Goal: Task Accomplishment & Management: Manage account settings

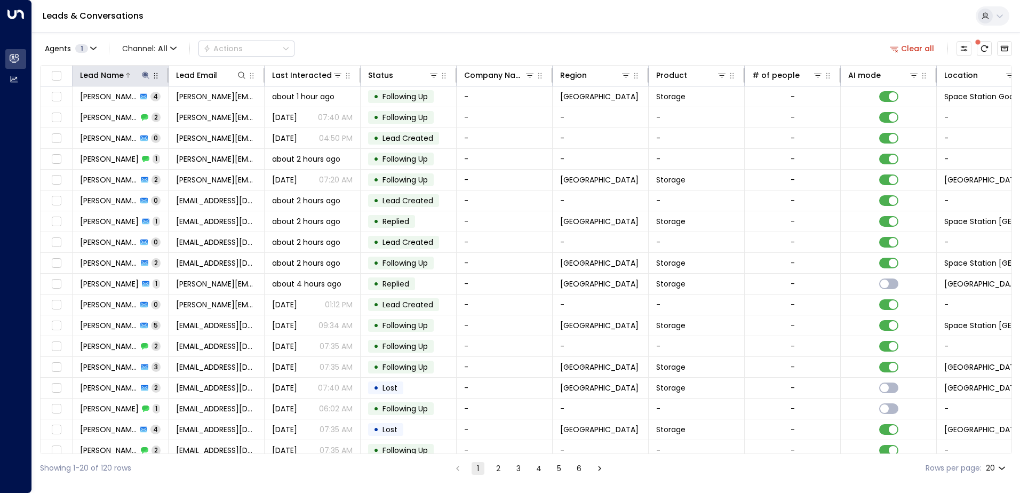
click at [145, 76] on icon at bounding box center [145, 74] width 7 height 7
type input "*"
type input "******"
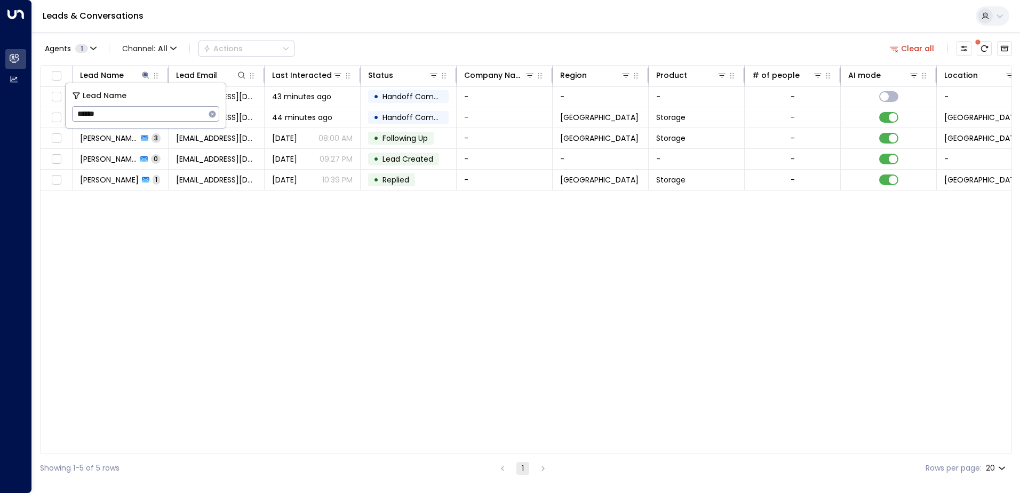
click at [397, 22] on div "Leads & Conversations" at bounding box center [526, 16] width 988 height 33
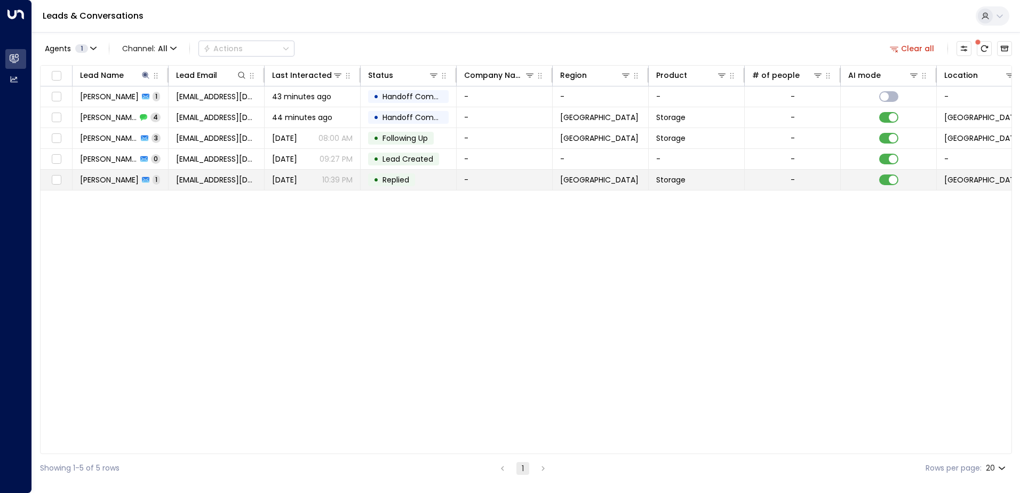
click at [115, 183] on span "[PERSON_NAME]" at bounding box center [109, 179] width 59 height 11
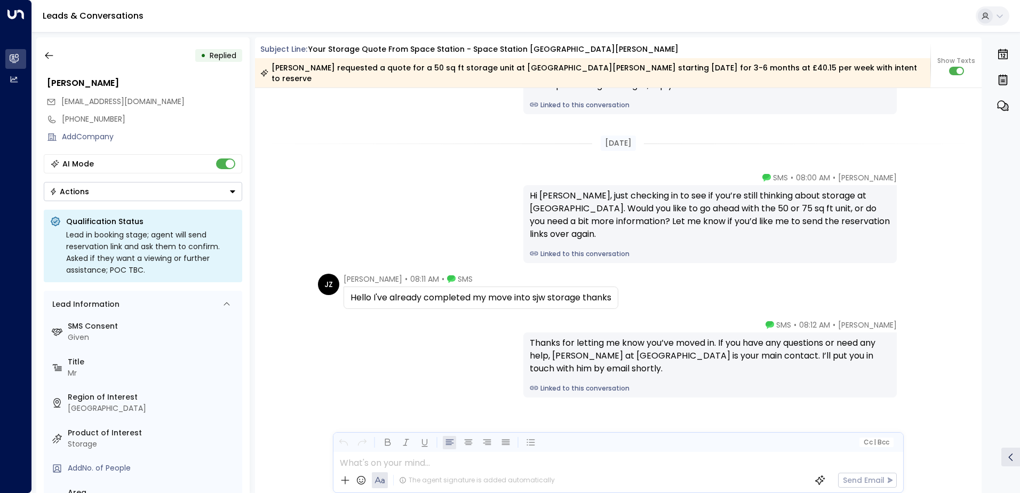
scroll to position [1139, 0]
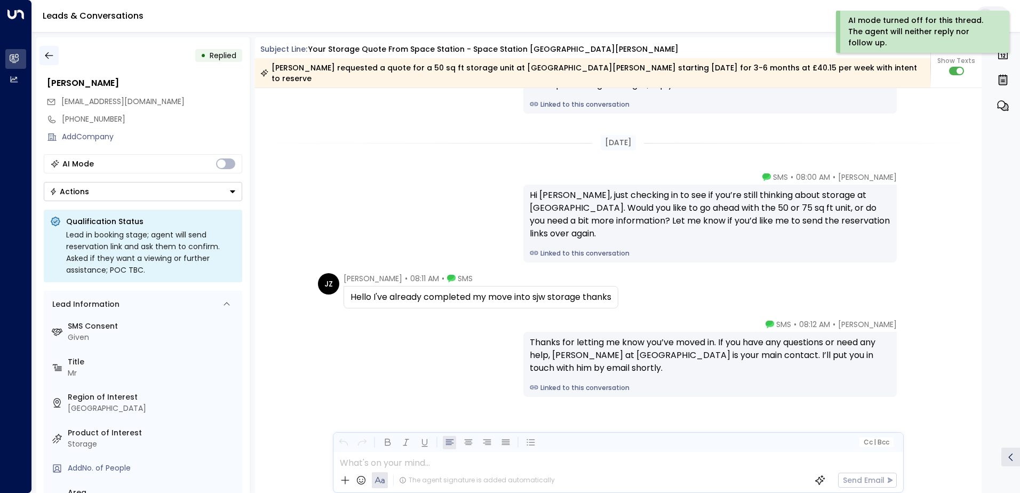
click at [52, 52] on icon "button" at bounding box center [49, 55] width 11 height 11
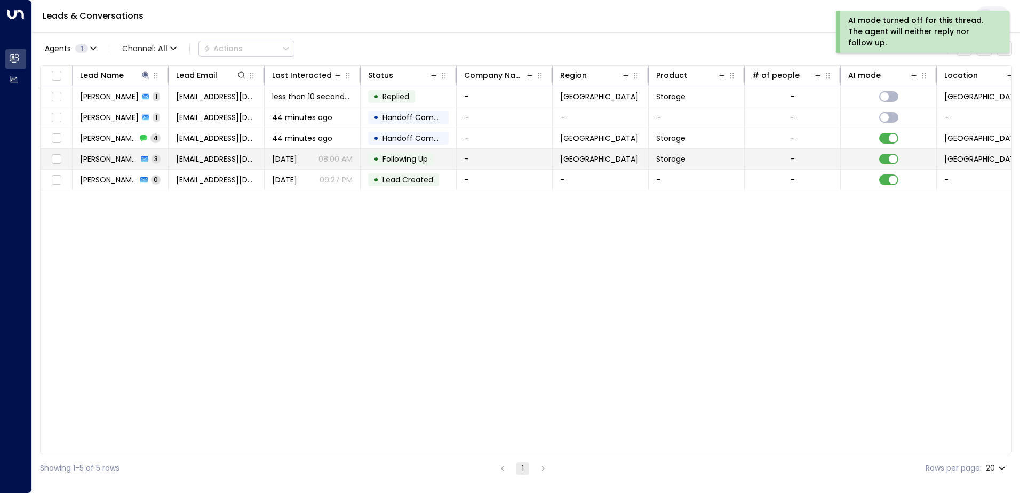
click at [123, 156] on span "[PERSON_NAME]" at bounding box center [109, 159] width 58 height 11
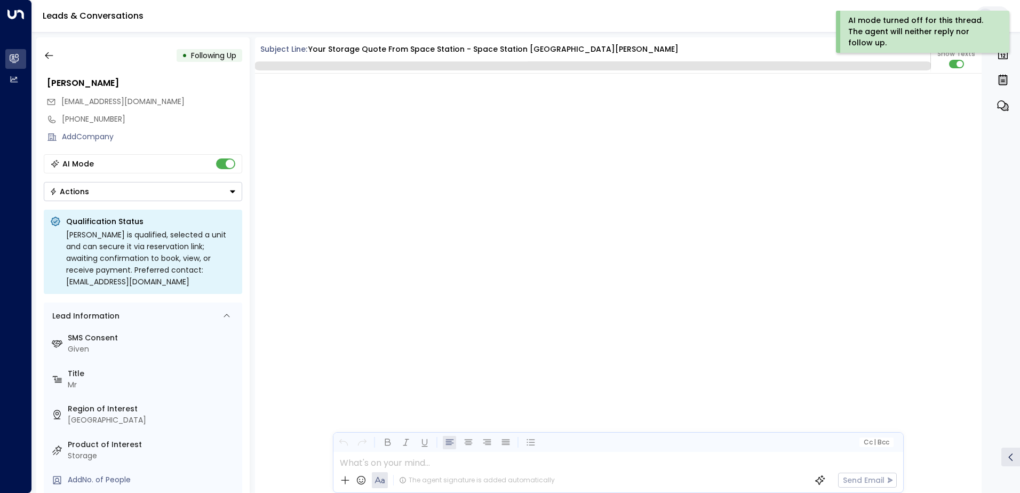
scroll to position [1839, 0]
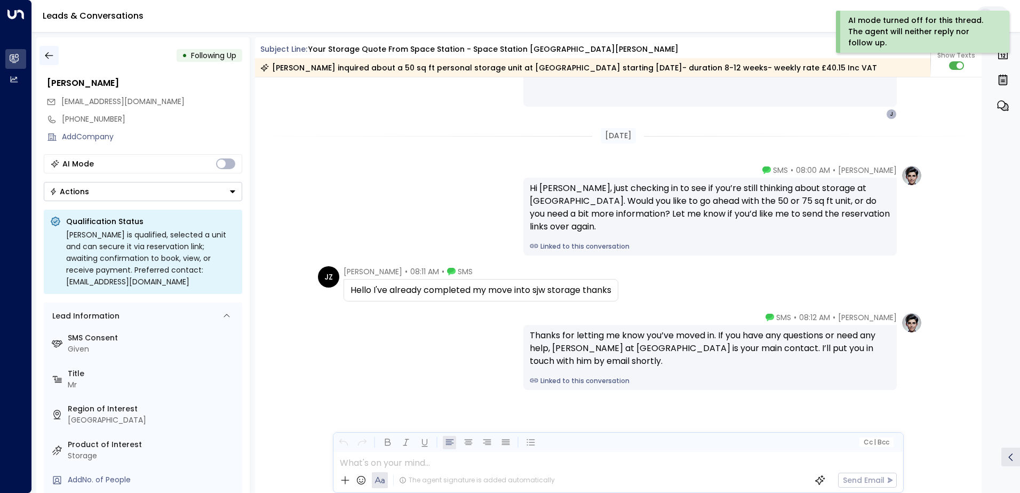
click at [49, 55] on icon "button" at bounding box center [49, 55] width 11 height 11
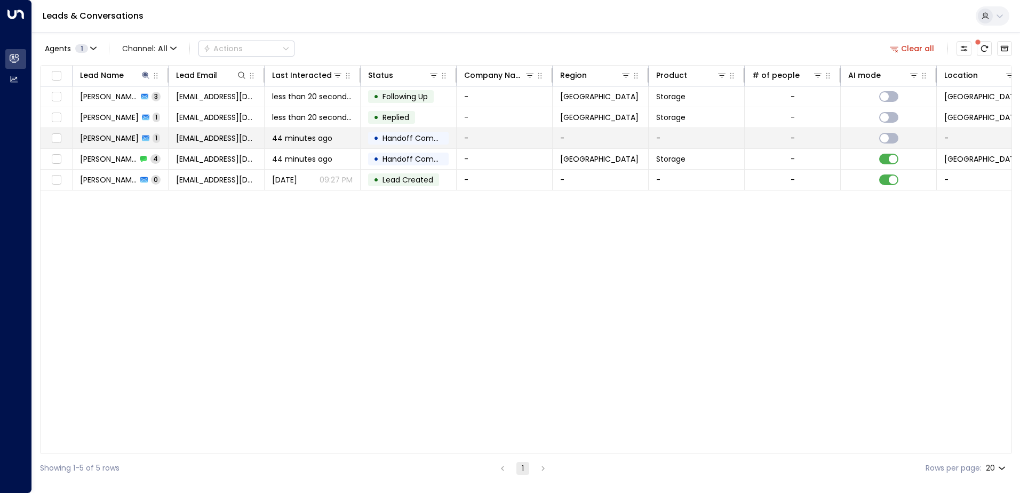
click at [113, 143] on span "[PERSON_NAME]" at bounding box center [109, 138] width 59 height 11
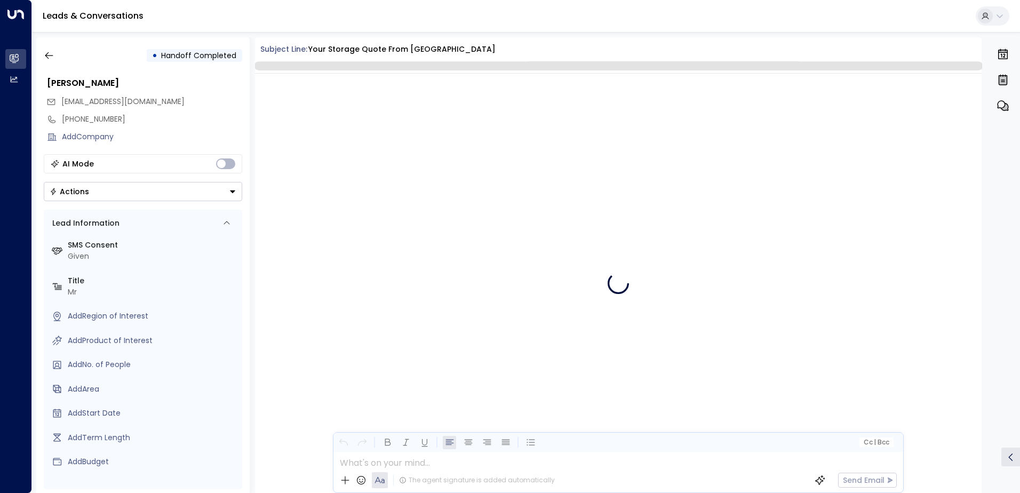
scroll to position [351, 0]
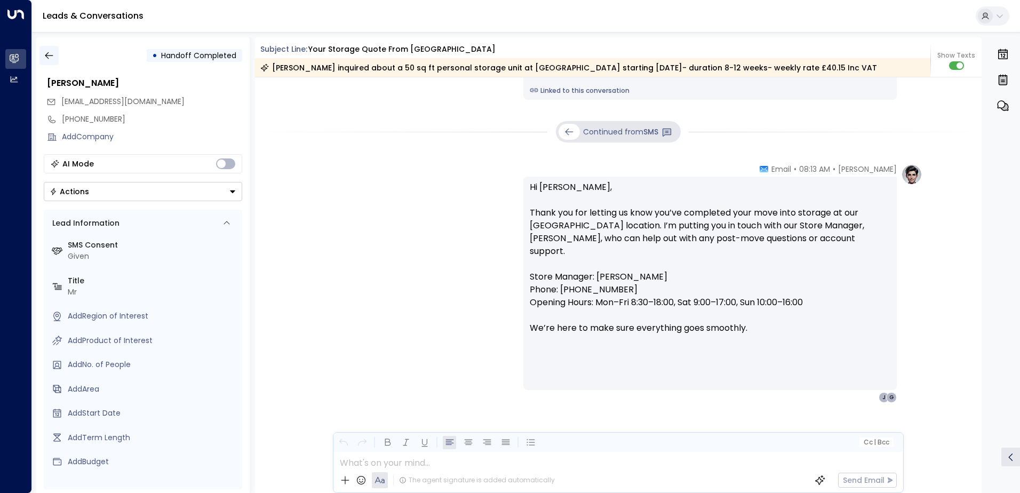
click at [52, 53] on icon "button" at bounding box center [49, 55] width 11 height 11
